Goal: Task Accomplishment & Management: Complete application form

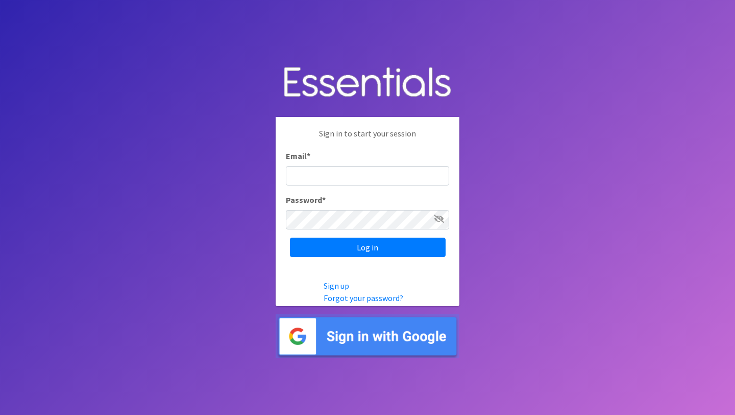
click at [390, 182] on input "Email *" at bounding box center [367, 175] width 163 height 19
type input "Kate.steele@nursesfornewborns.org"
click at [290, 237] on input "Log in" at bounding box center [368, 246] width 156 height 19
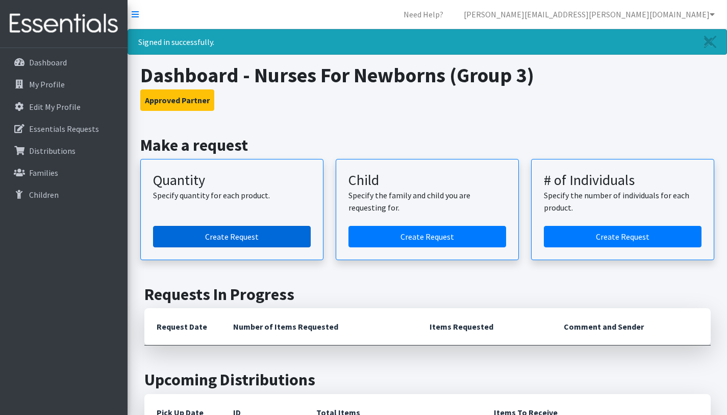
click at [278, 235] on link "Create Request" at bounding box center [232, 236] width 158 height 21
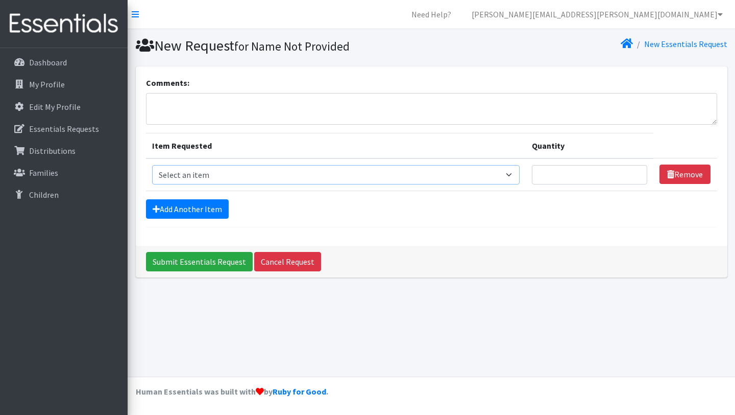
click at [334, 173] on select "Select an item Period Supplies: Mixed Kits (order by bag) Applicator-free tampo…" at bounding box center [336, 174] width 368 height 19
select select "1095"
click at [583, 175] on input "Quantity" at bounding box center [589, 174] width 115 height 19
type input "2000"
click at [210, 206] on link "Add Another Item" at bounding box center [187, 208] width 83 height 19
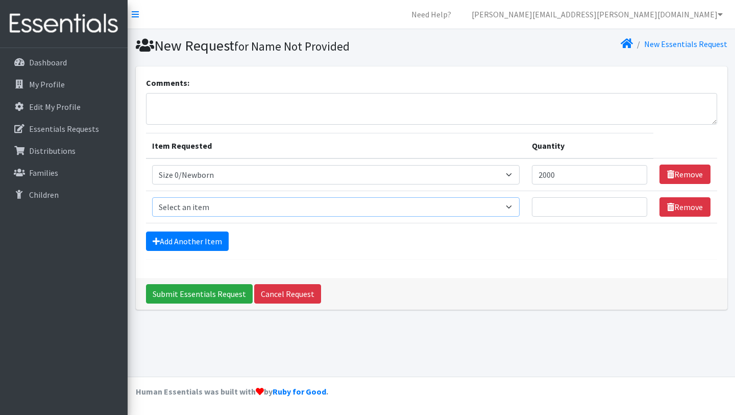
click at [238, 207] on select "Select an item Period Supplies: Mixed Kits (order by bag) Applicator-free tampo…" at bounding box center [336, 206] width 368 height 19
select select "1090"
click at [572, 209] on input "Quantity" at bounding box center [589, 206] width 115 height 19
type input "200"
click at [189, 238] on link "Add Another Item" at bounding box center [187, 240] width 83 height 19
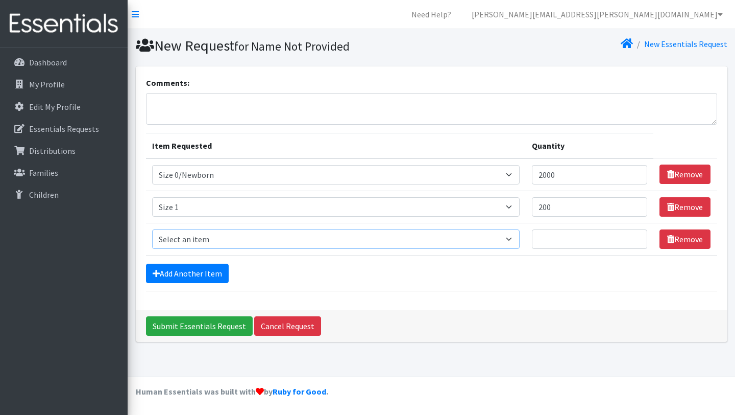
click at [208, 238] on select "Select an item Period Supplies: Mixed Kits (order by bag) Applicator-free tampo…" at bounding box center [336, 238] width 368 height 19
select select "1091"
click at [567, 237] on input "Quantity" at bounding box center [589, 238] width 115 height 19
type input "1000"
click at [178, 273] on link "Add Another Item" at bounding box center [187, 272] width 83 height 19
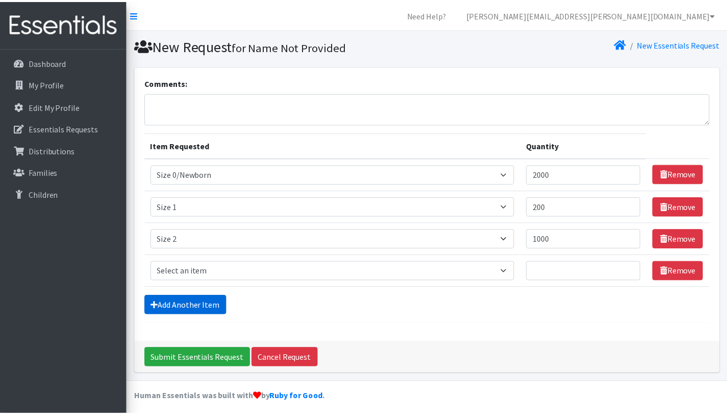
scroll to position [5, 0]
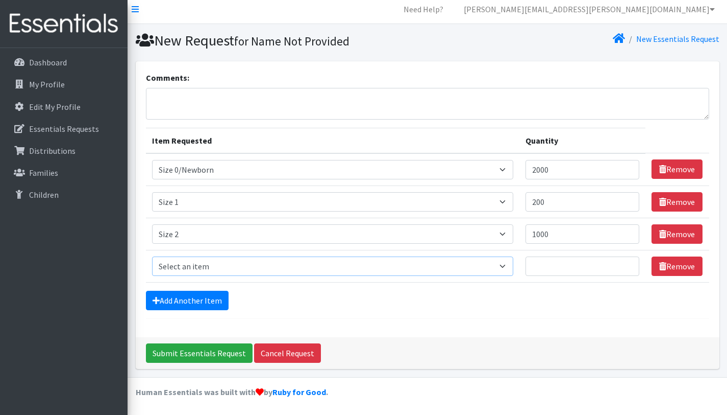
click at [207, 265] on select "Select an item Period Supplies: Mixed Kits (order by bag) Applicator-free tampo…" at bounding box center [333, 265] width 362 height 19
select select "1094"
click at [558, 264] on input "Quantity" at bounding box center [583, 265] width 114 height 19
type input "1000"
click at [182, 296] on link "Add Another Item" at bounding box center [187, 299] width 83 height 19
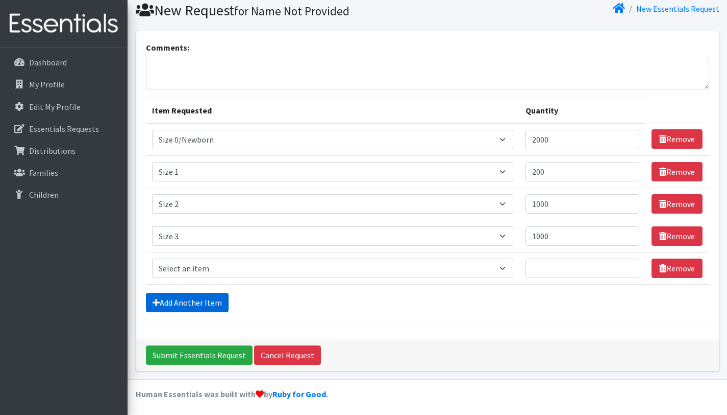
scroll to position [37, 0]
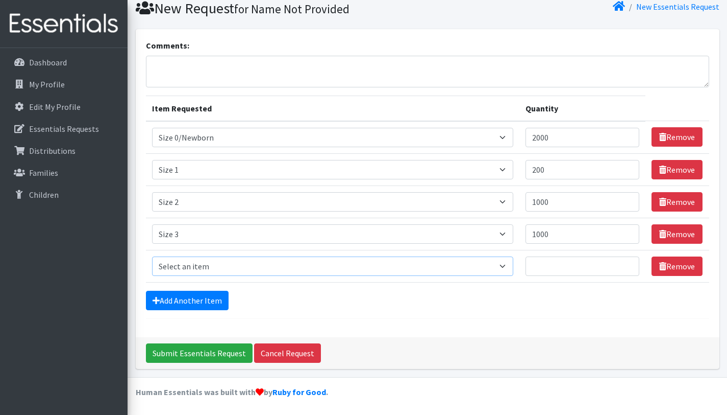
click at [232, 265] on select "Select an item Period Supplies: Mixed Kits (order by bag) Applicator-free tampo…" at bounding box center [333, 265] width 362 height 19
select select "1097"
click at [569, 267] on input "Quantity" at bounding box center [583, 265] width 114 height 19
type input "2000"
click at [179, 296] on link "Add Another Item" at bounding box center [187, 299] width 83 height 19
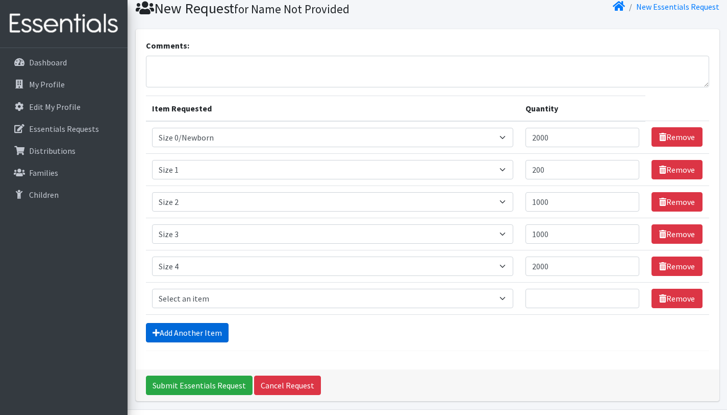
scroll to position [69, 0]
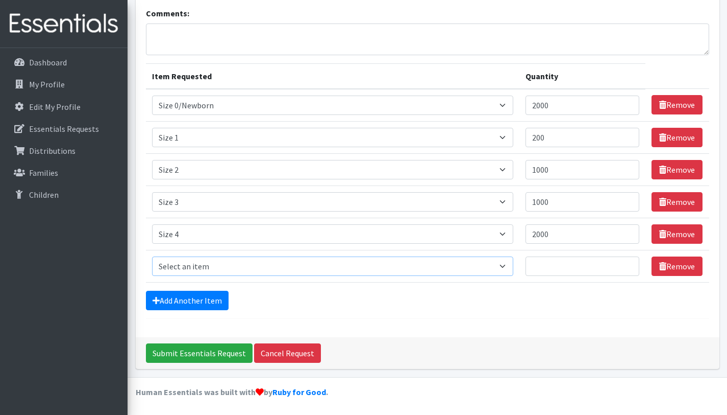
click at [215, 260] on select "Select an item Period Supplies: Mixed Kits (order by bag) Applicator-free tampo…" at bounding box center [333, 265] width 362 height 19
select select "1098"
click at [578, 271] on input "Quantity" at bounding box center [583, 265] width 114 height 19
type input "2000"
click at [183, 305] on link "Add Another Item" at bounding box center [187, 299] width 83 height 19
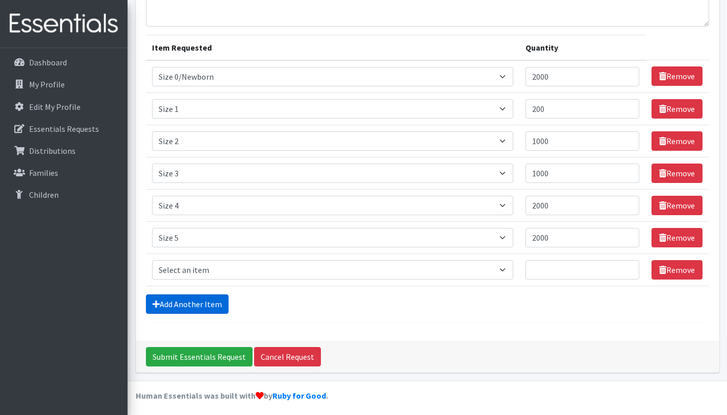
scroll to position [102, 0]
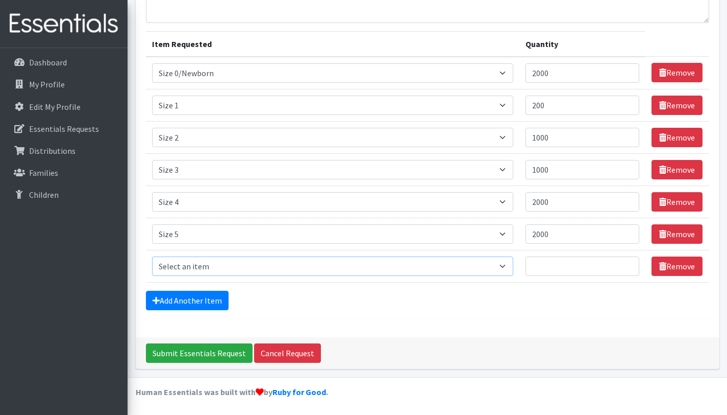
click at [309, 267] on select "Select an item Period Supplies: Mixed Kits (order by bag) Applicator-free tampo…" at bounding box center [333, 265] width 362 height 19
select select "1100"
click at [587, 261] on input "Quantity" at bounding box center [583, 265] width 114 height 19
type input "1000"
click at [202, 358] on input "Submit Essentials Request" at bounding box center [199, 352] width 107 height 19
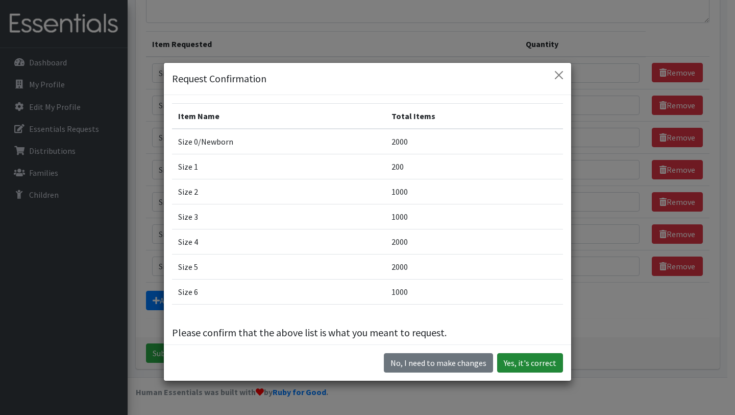
click at [506, 358] on button "Yes, it's correct" at bounding box center [530, 362] width 66 height 19
